Goal: Information Seeking & Learning: Learn about a topic

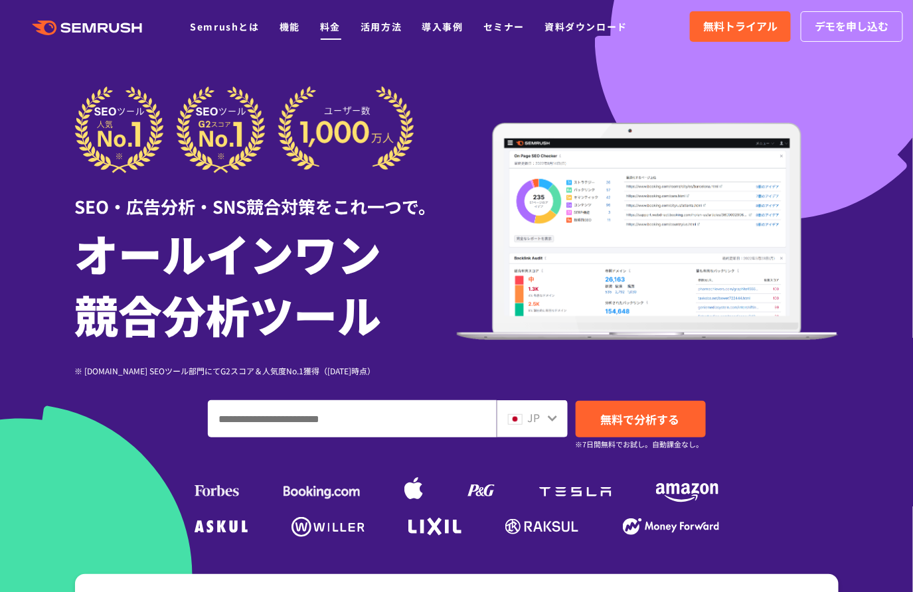
click at [320, 19] on li "料金" at bounding box center [330, 26] width 21 height 17
click at [320, 23] on link "料金" at bounding box center [330, 26] width 21 height 13
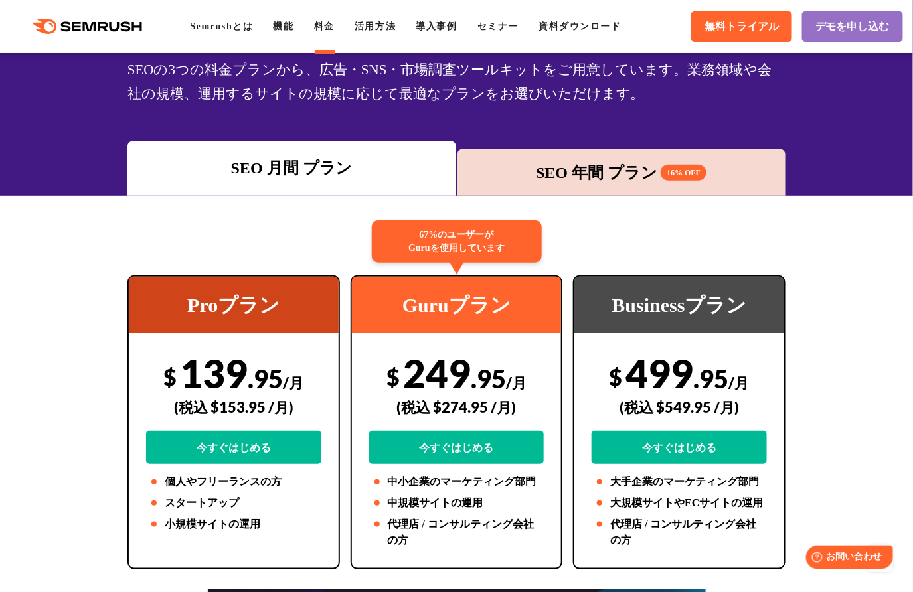
scroll to position [98, 0]
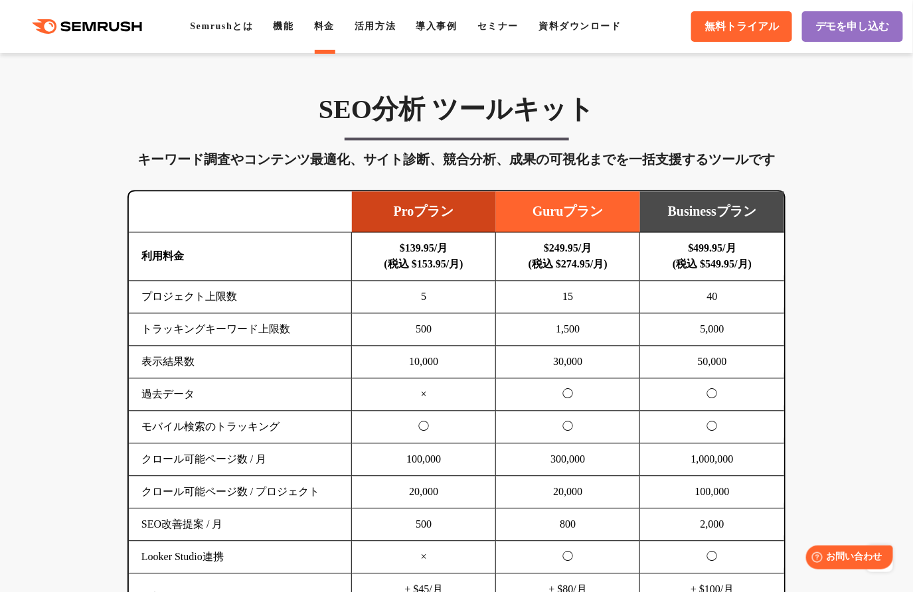
scroll to position [787, 0]
